Goal: Information Seeking & Learning: Learn about a topic

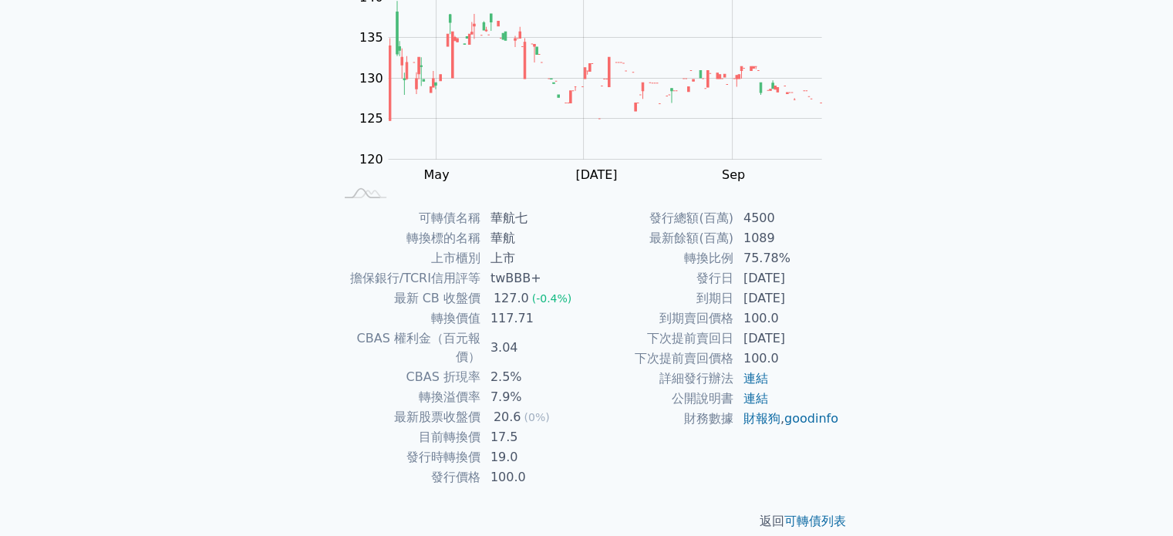
scroll to position [178, 0]
click at [798, 513] on link "可轉債列表" at bounding box center [816, 520] width 62 height 15
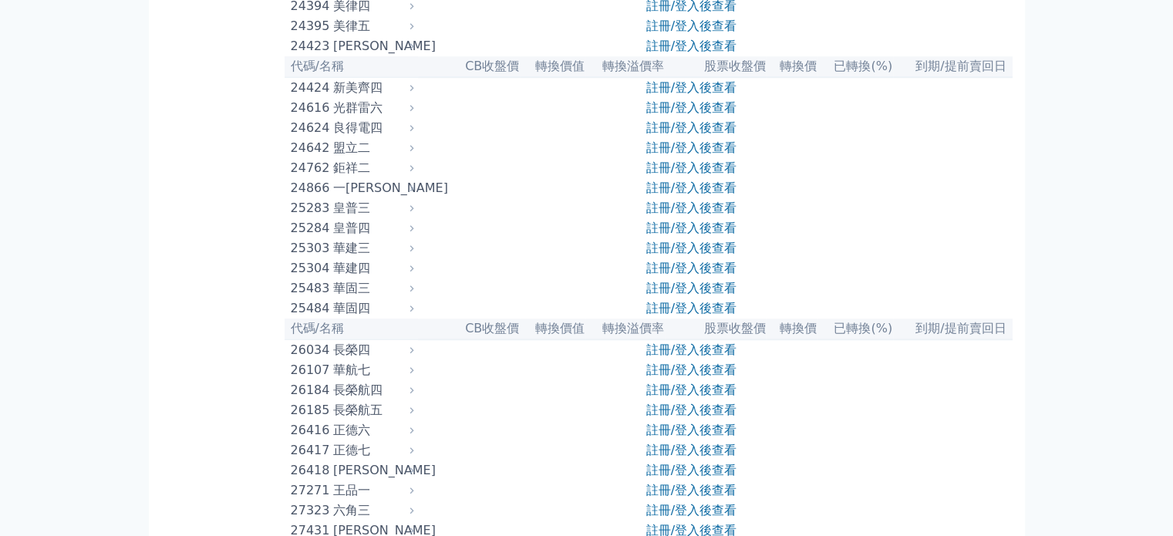
scroll to position [1414, 0]
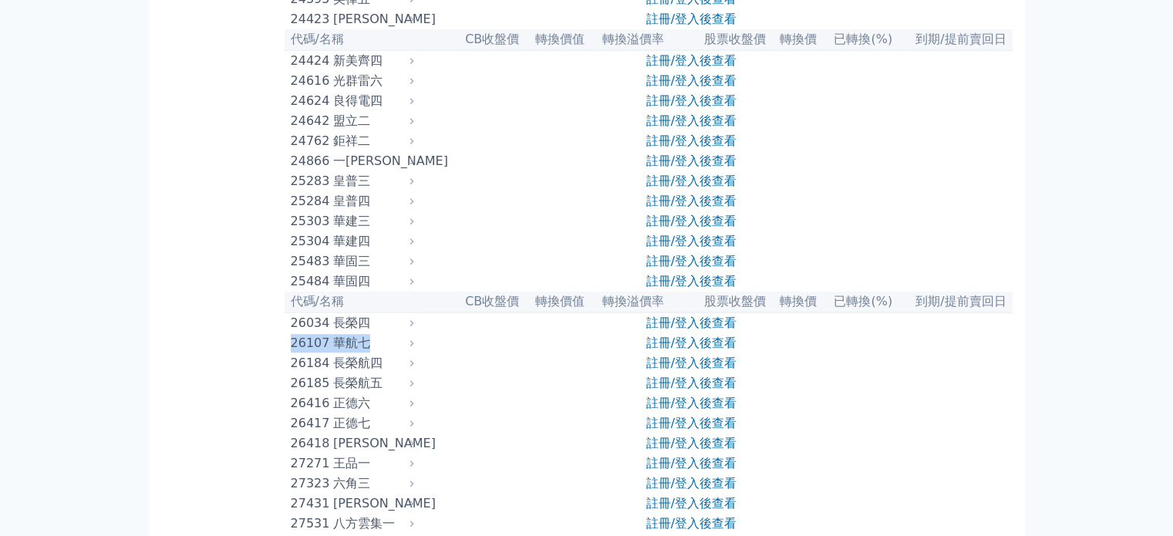
drag, startPoint x: 290, startPoint y: 467, endPoint x: 372, endPoint y: 465, distance: 81.8
click at [372, 353] on div "26107 華航七" at bounding box center [349, 343] width 116 height 19
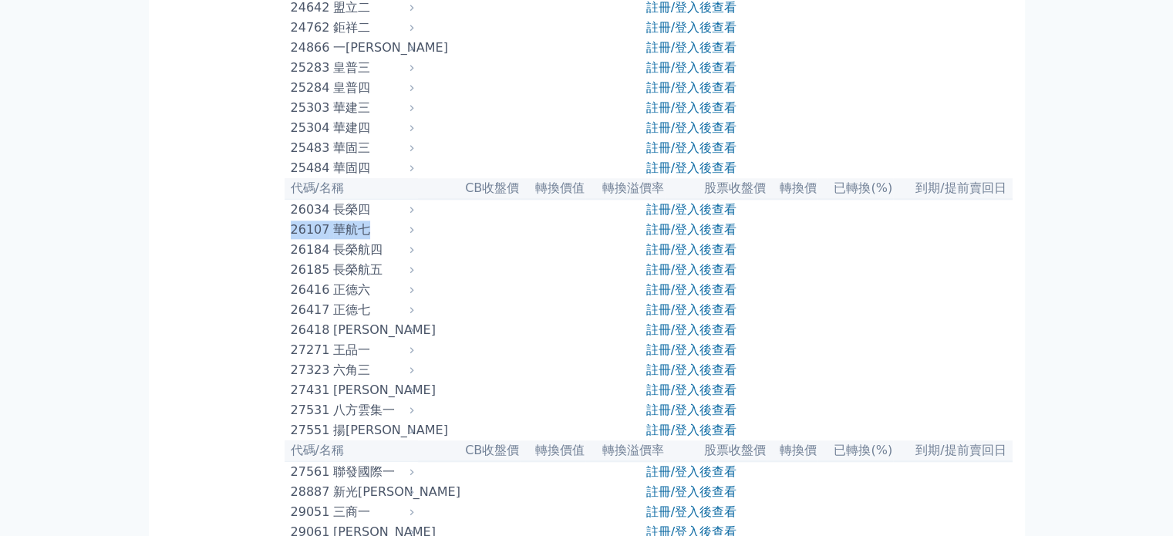
scroll to position [1543, 0]
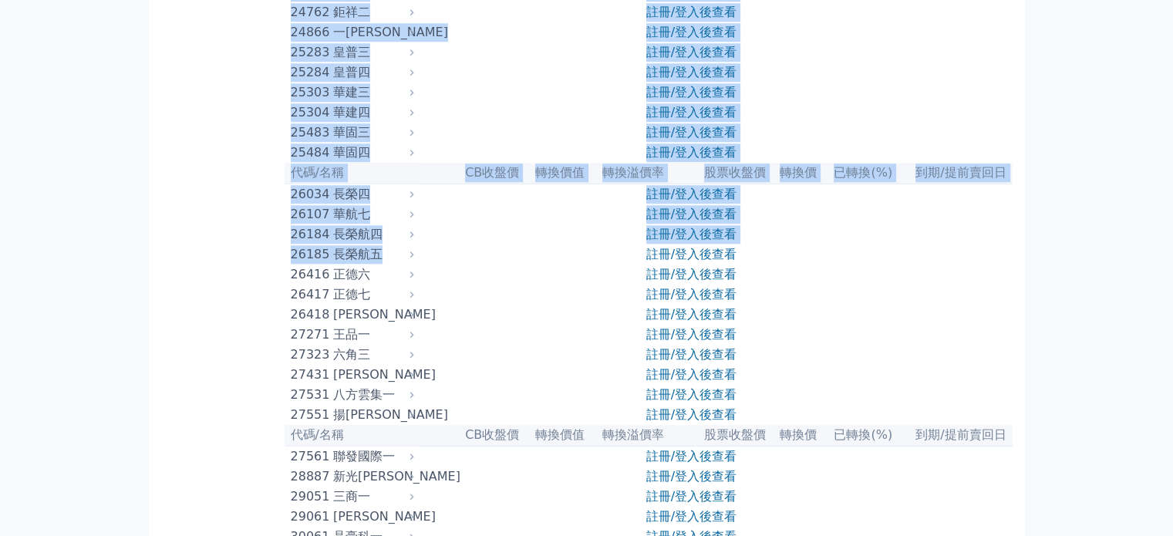
drag, startPoint x: 378, startPoint y: 381, endPoint x: 278, endPoint y: 354, distance: 103.1
click at [370, 244] on div "長榮航四" at bounding box center [372, 234] width 78 height 19
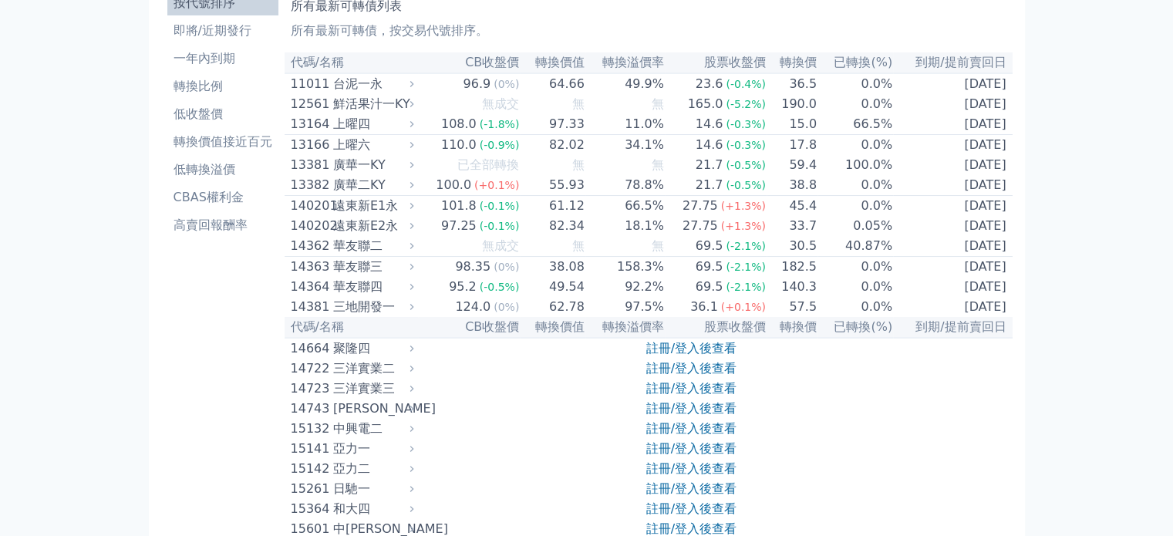
scroll to position [0, 0]
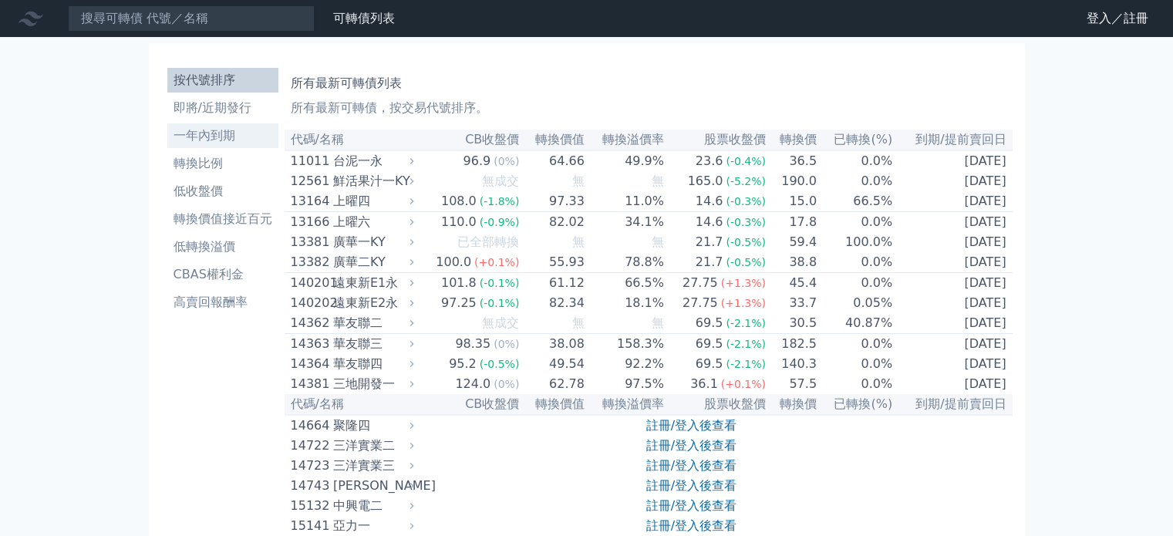
click at [213, 139] on li "一年內到期" at bounding box center [222, 136] width 111 height 19
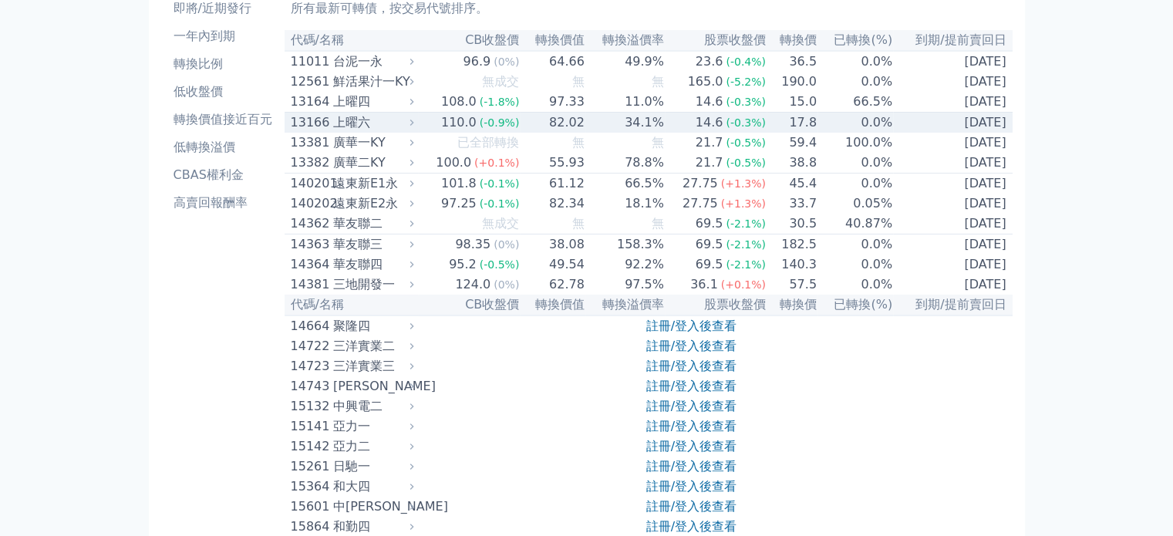
scroll to position [128, 0]
